Goal: Task Accomplishment & Management: Use online tool/utility

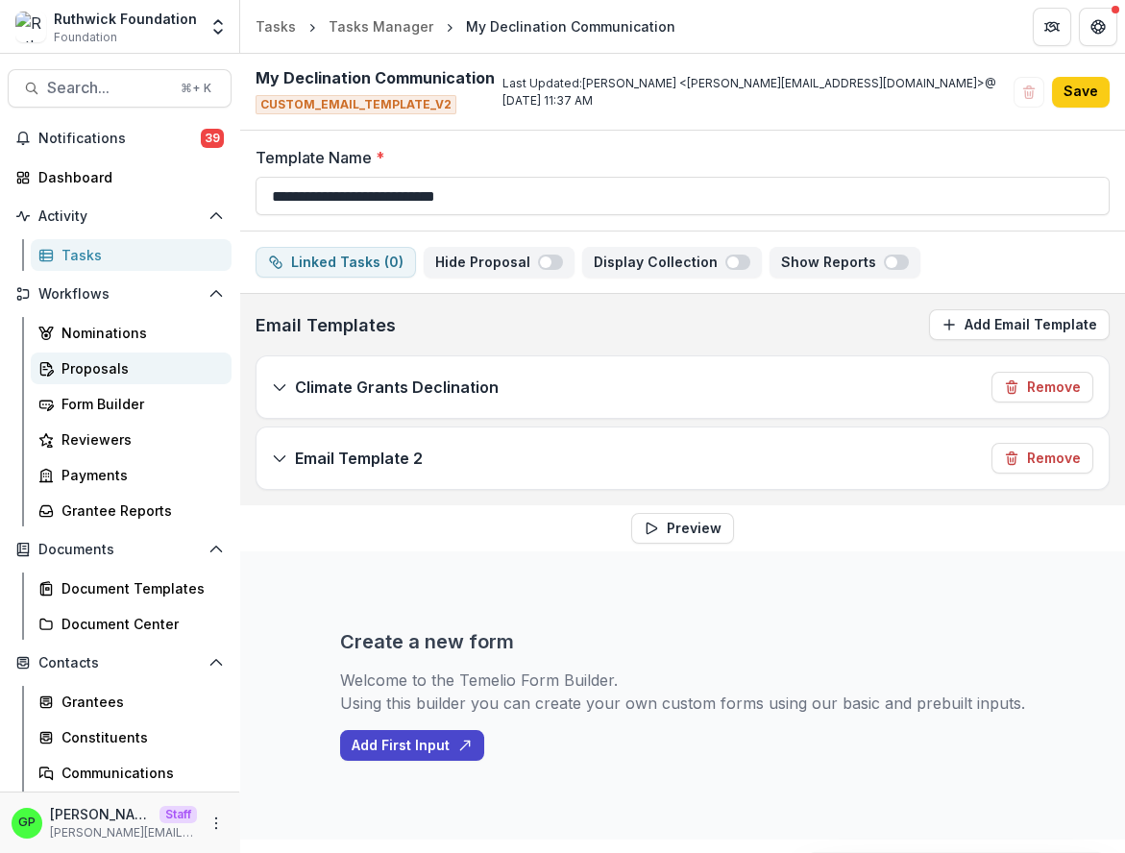
click at [130, 352] on link "Proposals" at bounding box center [131, 368] width 201 height 32
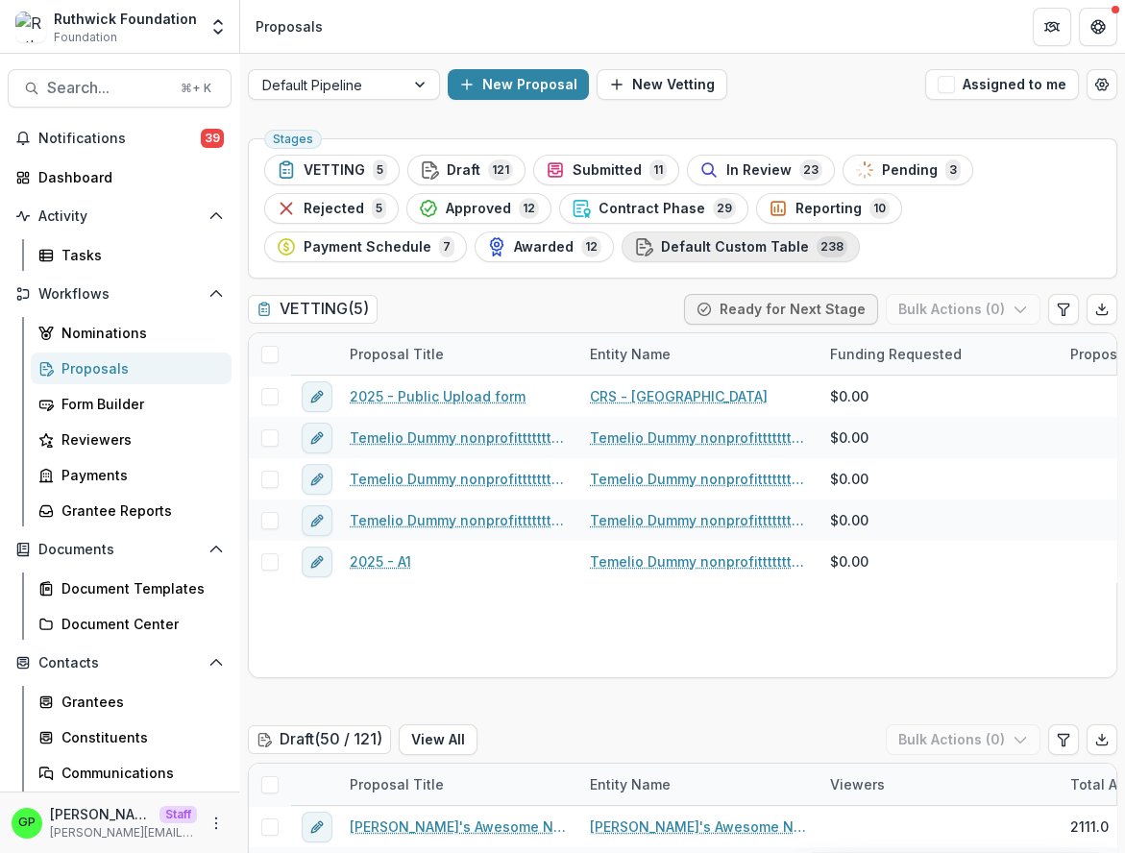
click at [661, 247] on span "Default Custom Table" at bounding box center [735, 247] width 148 height 16
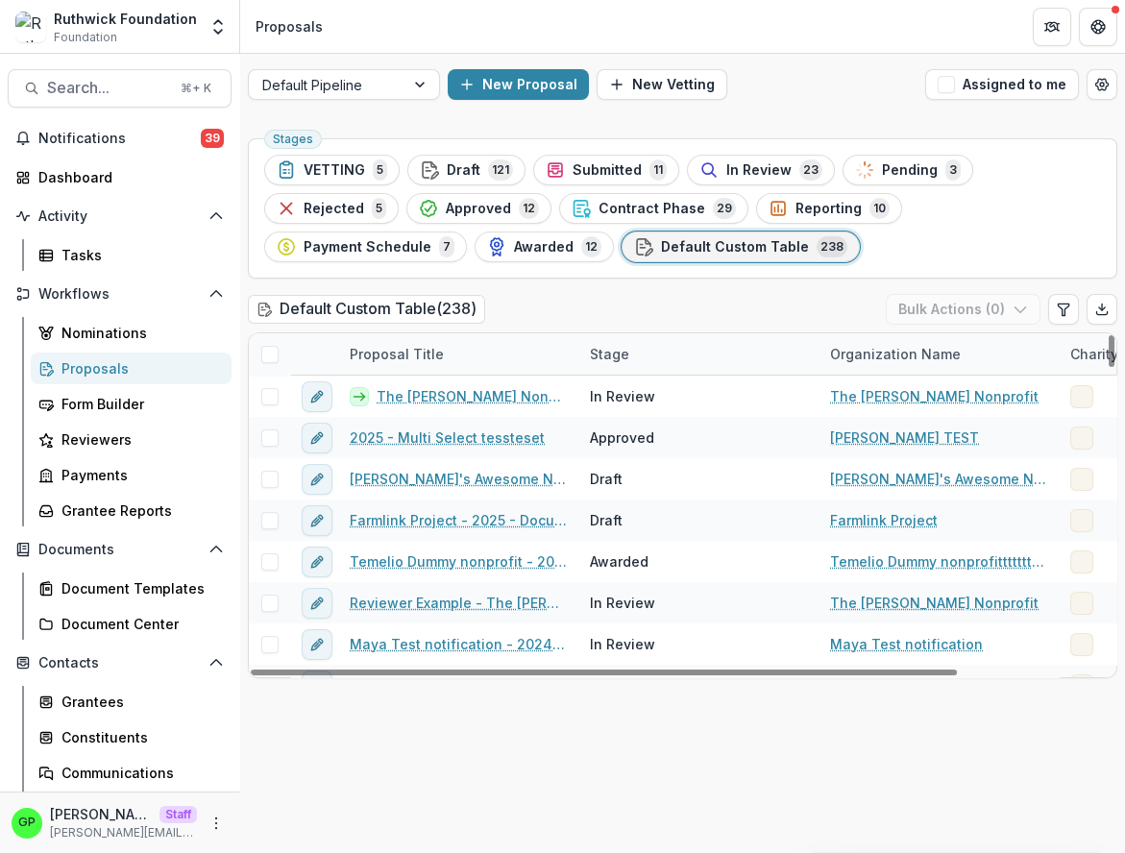
click at [279, 351] on div at bounding box center [269, 353] width 41 height 41
click at [271, 351] on span at bounding box center [269, 354] width 17 height 17
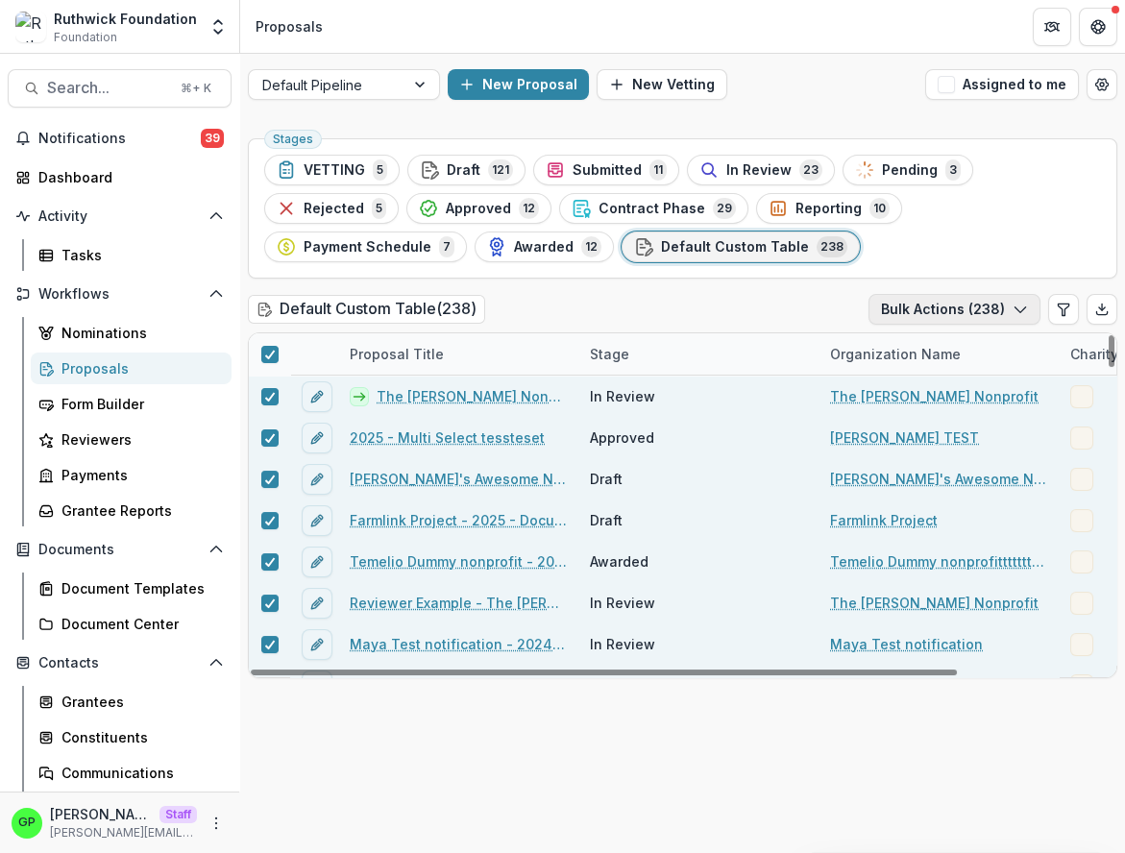
click at [996, 308] on button "Bulk Actions ( 238 )" at bounding box center [954, 309] width 172 height 31
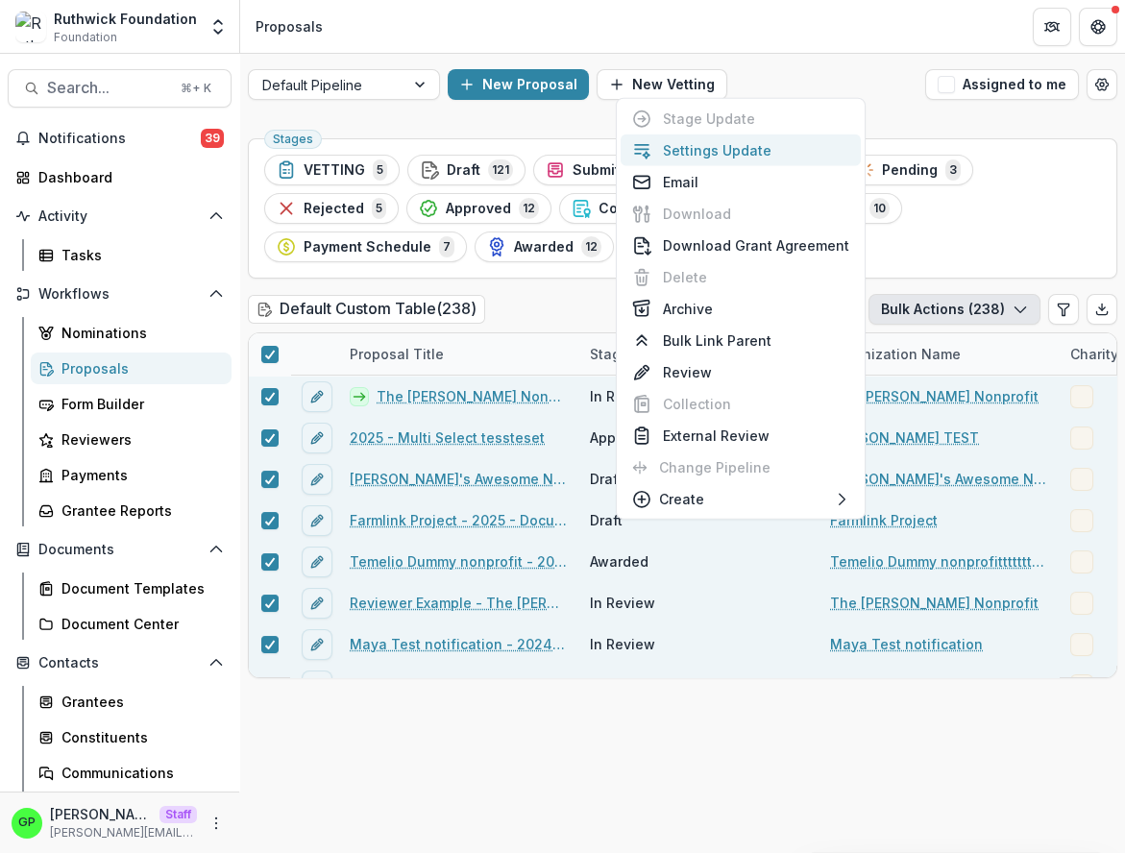
click at [726, 157] on button "Settings Update" at bounding box center [740, 150] width 240 height 32
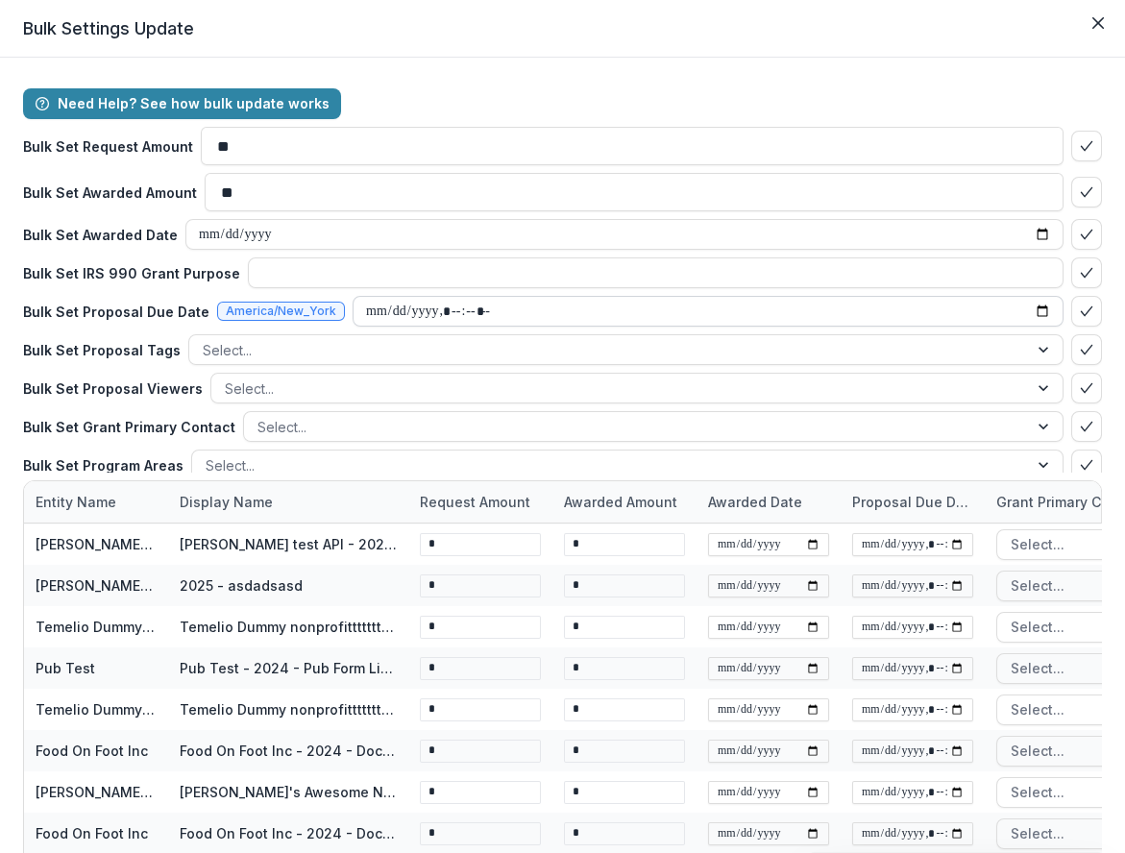
click at [352, 315] on input "datetime-local" at bounding box center [707, 311] width 711 height 31
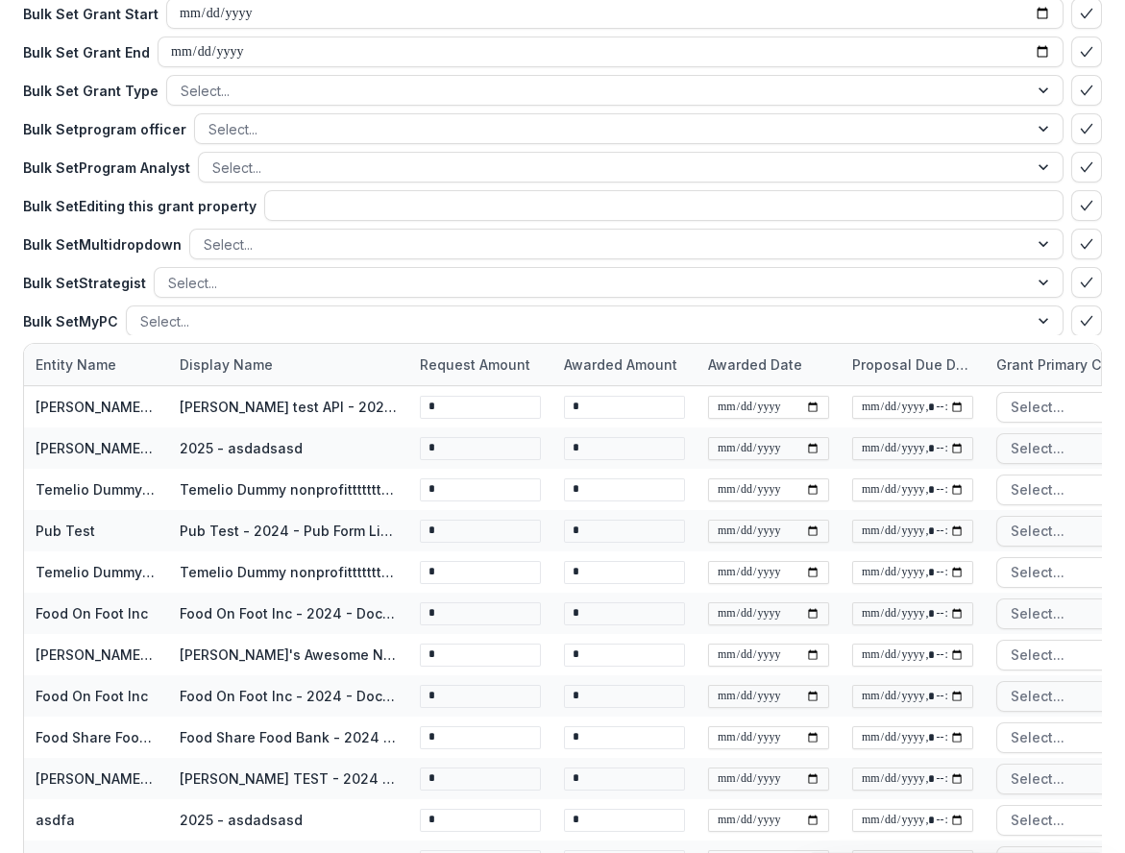
scroll to position [272, 0]
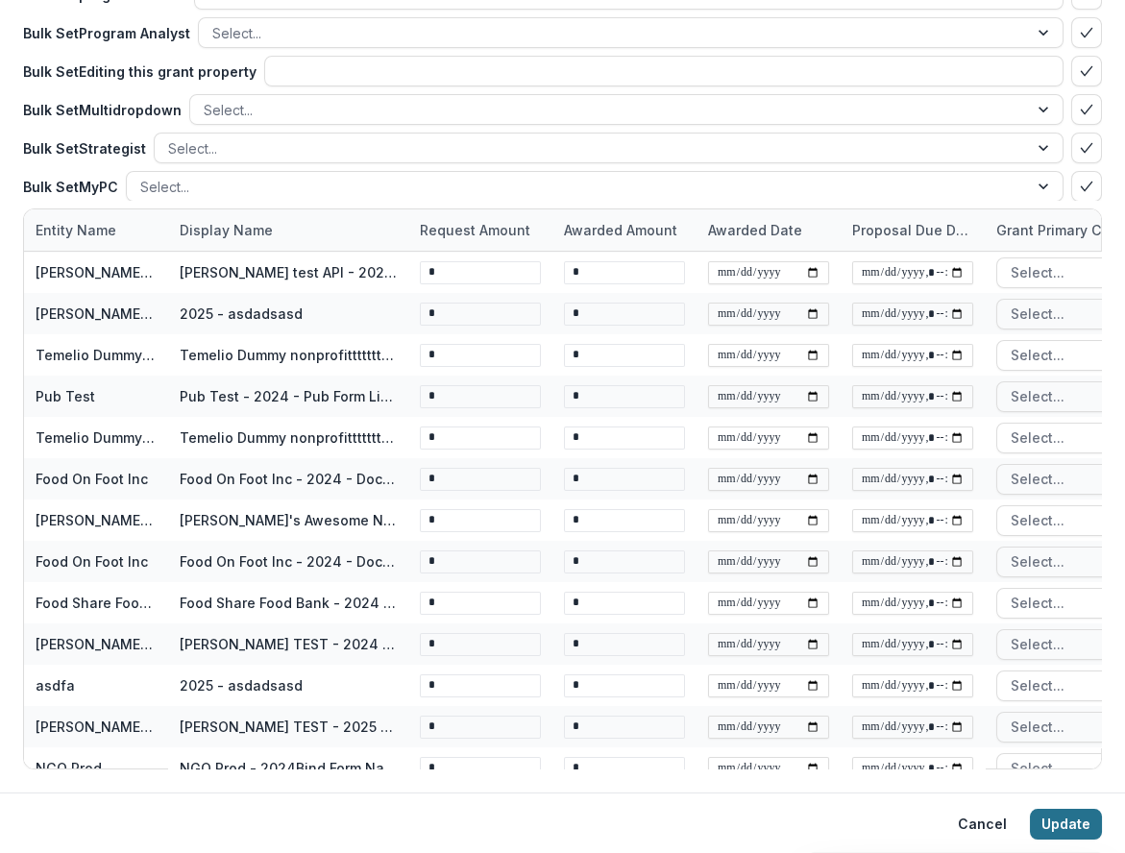
type input "**********"
click at [1080, 828] on button "Update" at bounding box center [1065, 824] width 72 height 31
